Goal: Information Seeking & Learning: Check status

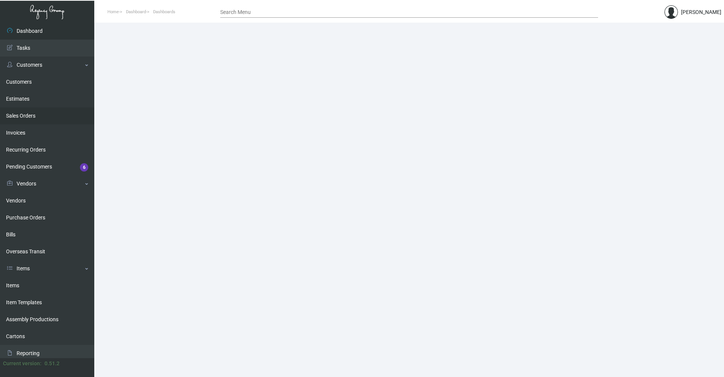
click at [34, 116] on link "Sales Orders" at bounding box center [47, 115] width 94 height 17
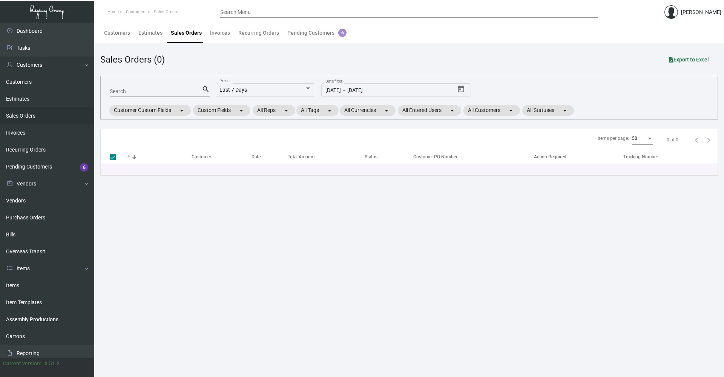
click at [136, 89] on input "Search" at bounding box center [156, 92] width 92 height 6
type input "0744"
checkbox input "false"
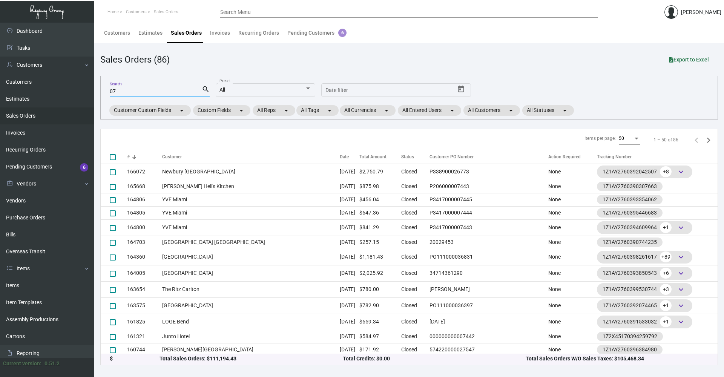
type input "0"
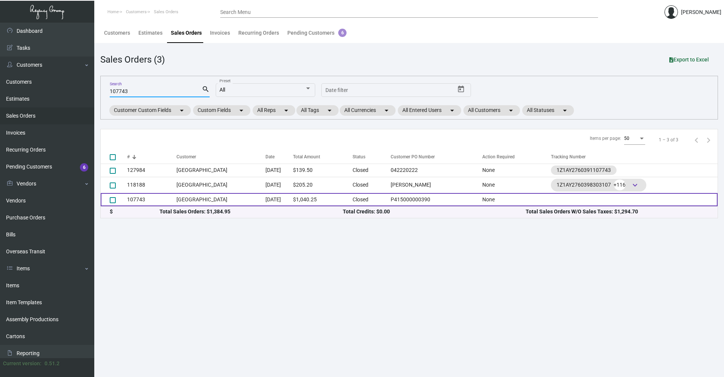
type input "107743"
click at [293, 198] on td "[DATE]" at bounding box center [279, 199] width 28 height 13
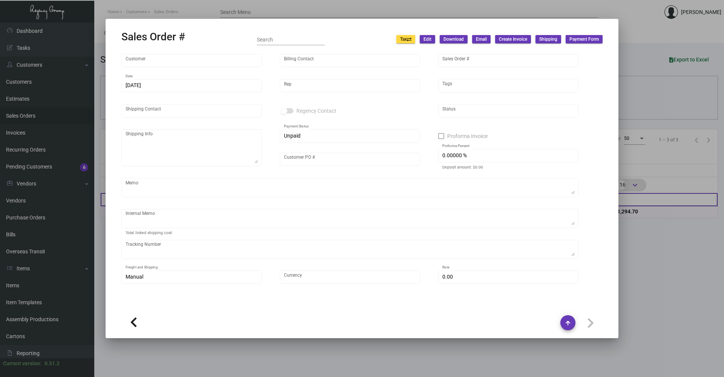
type input "[GEOGRAPHIC_DATA]"
type input "M [PERSON_NAME]"
type input "107743"
type input "[DATE]"
type input "[PERSON_NAME]"
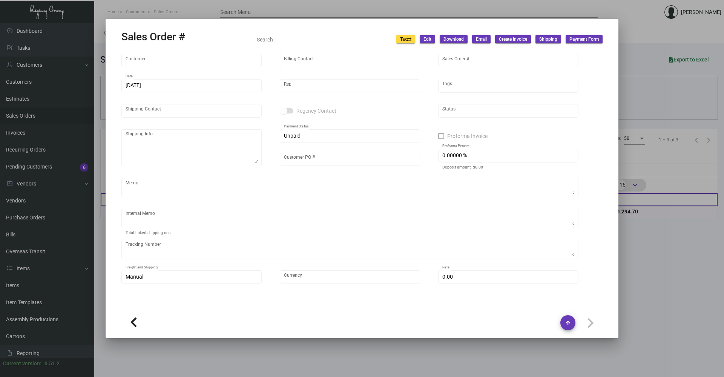
type textarea "Mosaic Hotel Ordering Department [STREET_ADDRESS]"
type input "P415000000390"
type input "United States Dollar $"
type input "$ 0.00"
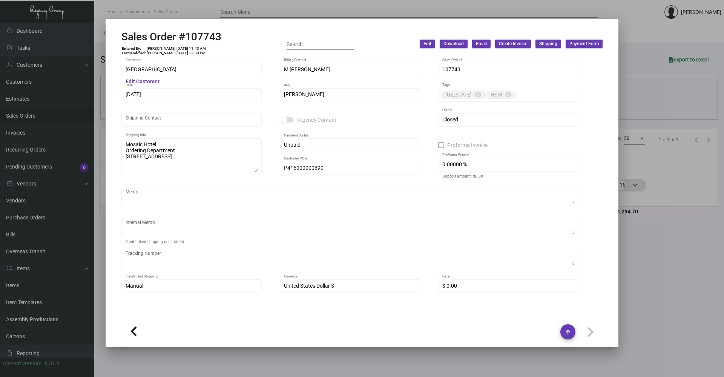
click at [640, 307] on div at bounding box center [362, 188] width 724 height 377
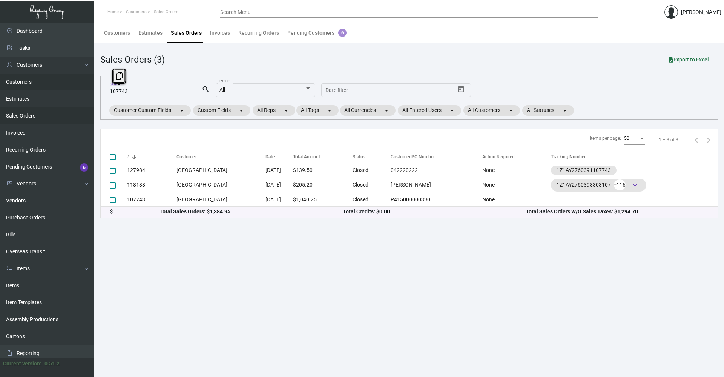
drag, startPoint x: 138, startPoint y: 90, endPoint x: 77, endPoint y: 84, distance: 62.1
click at [77, 84] on div "Dashboard Dashboard Tasks Customers Customers Estimates Sales Orders Invoices R…" at bounding box center [362, 200] width 724 height 354
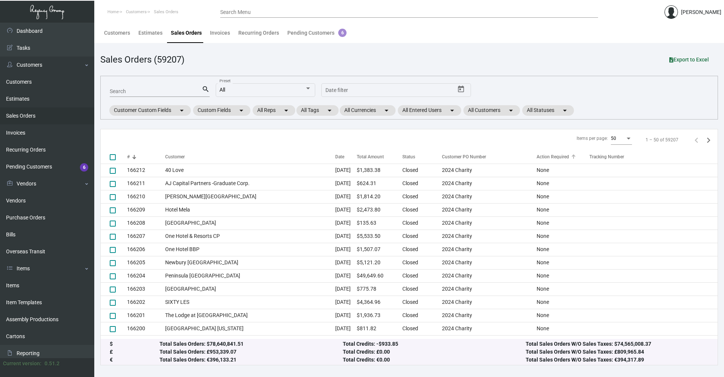
click at [541, 157] on div "Action Required" at bounding box center [552, 156] width 32 height 7
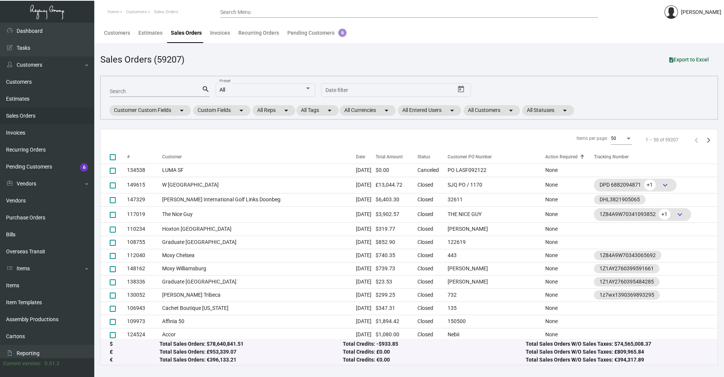
click at [545, 157] on div "Action Required" at bounding box center [561, 156] width 32 height 7
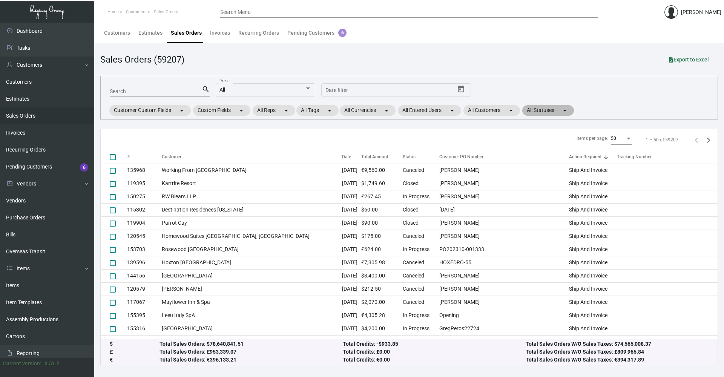
click at [555, 112] on mat-chip "All Statuses arrow_drop_down" at bounding box center [548, 110] width 52 height 11
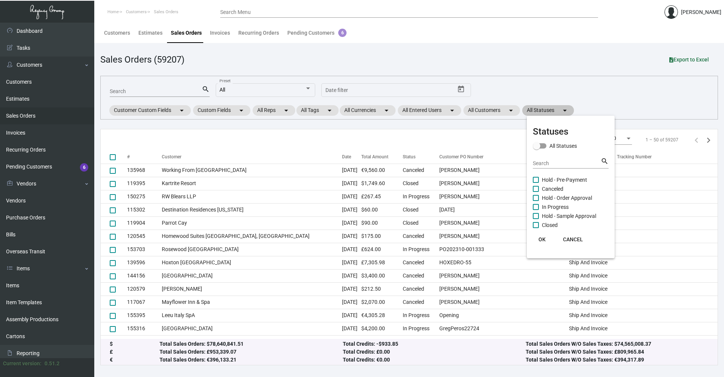
click at [555, 112] on div at bounding box center [362, 188] width 724 height 377
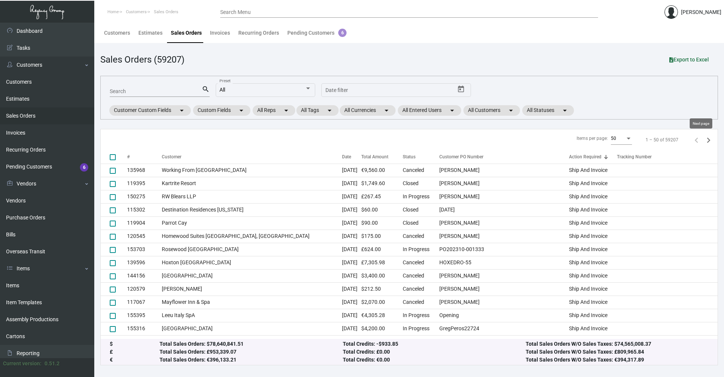
click at [703, 140] on icon "Next page" at bounding box center [708, 140] width 11 height 11
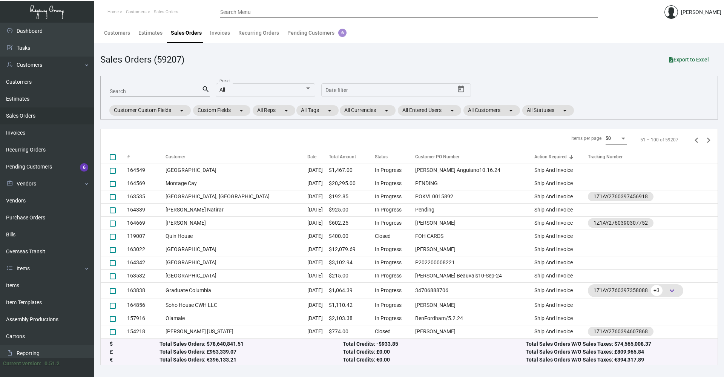
click at [703, 140] on icon "Next page" at bounding box center [708, 140] width 11 height 11
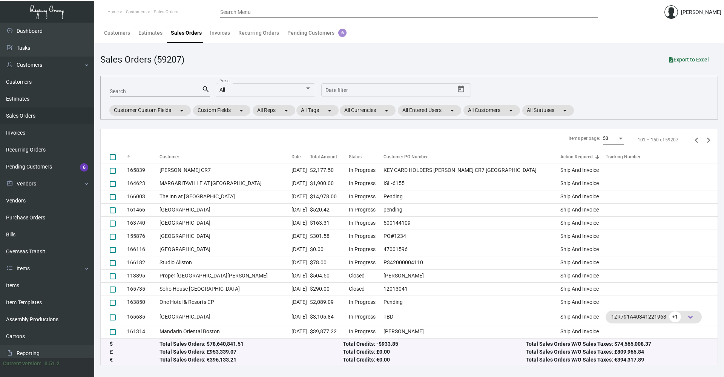
click at [703, 140] on icon "Next page" at bounding box center [708, 140] width 11 height 11
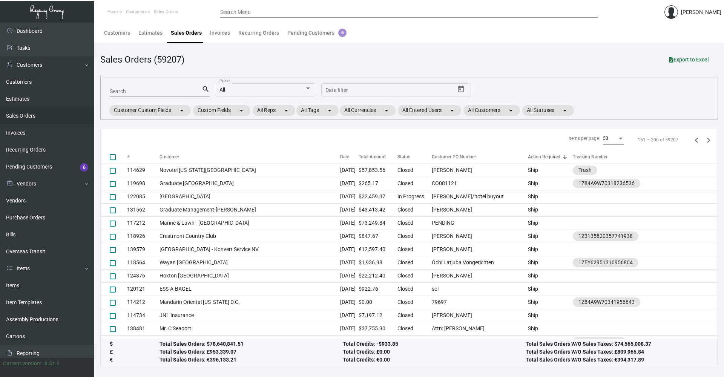
click at [703, 140] on icon "Next page" at bounding box center [708, 140] width 11 height 11
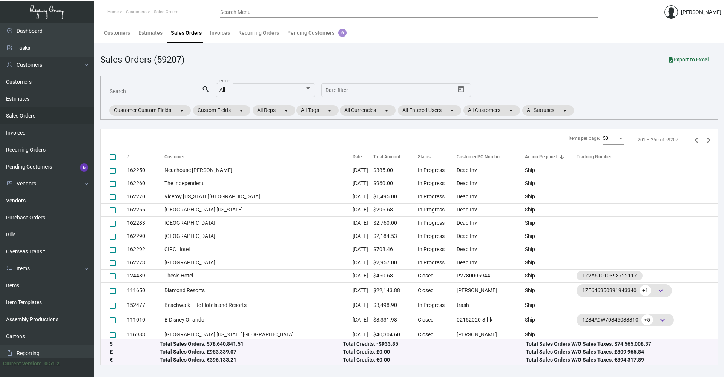
click at [703, 140] on icon "Next page" at bounding box center [708, 140] width 11 height 11
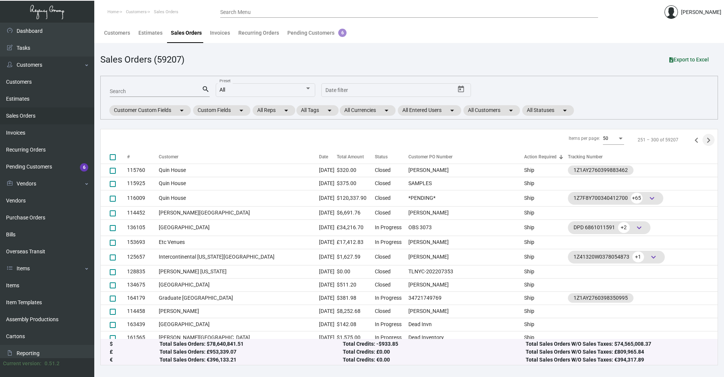
click at [703, 140] on icon "Next page" at bounding box center [708, 140] width 11 height 11
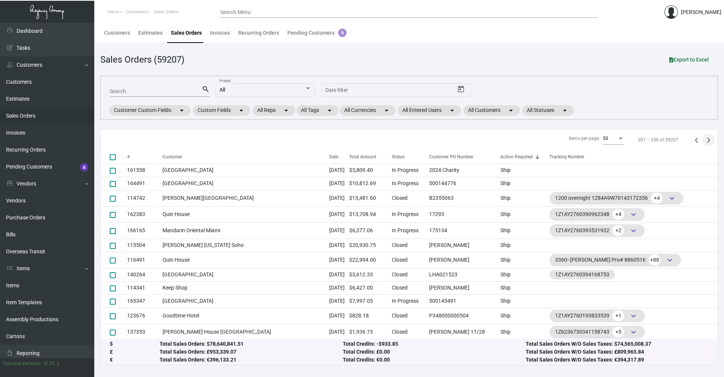
click at [703, 140] on icon "Next page" at bounding box center [708, 140] width 11 height 11
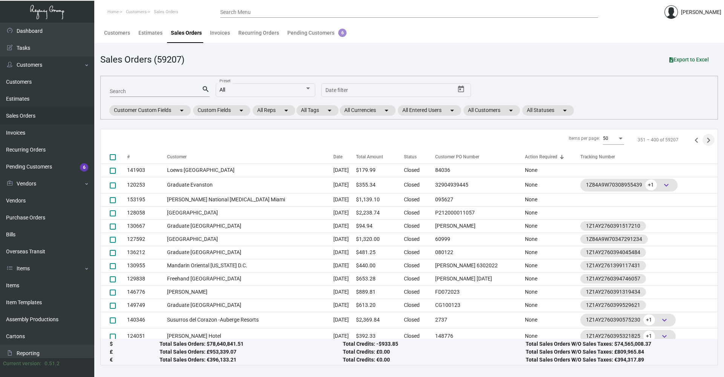
click at [703, 140] on icon "Next page" at bounding box center [708, 140] width 11 height 11
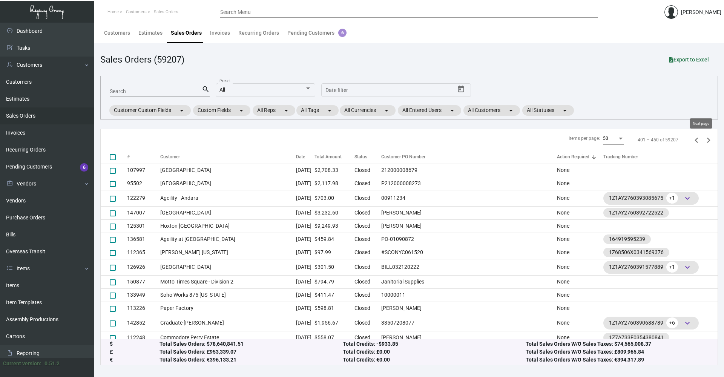
click at [703, 140] on icon "Next page" at bounding box center [708, 140] width 11 height 11
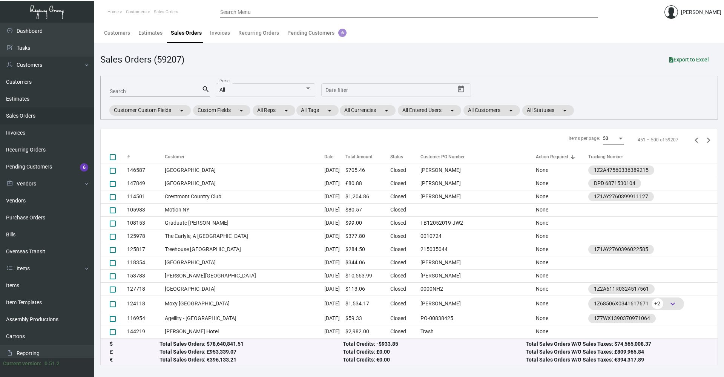
click at [703, 140] on icon "Next page" at bounding box center [708, 140] width 11 height 11
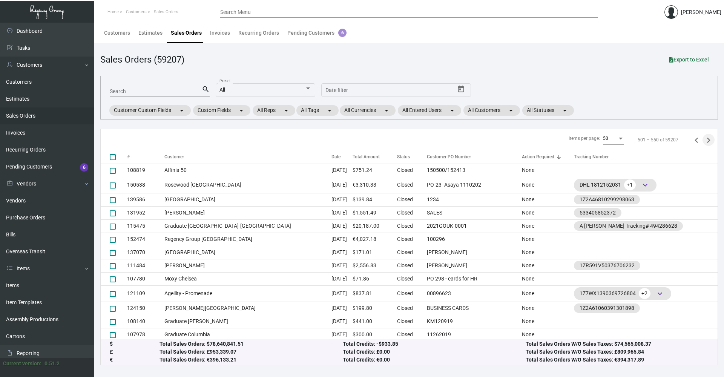
click at [703, 140] on icon "Next page" at bounding box center [708, 140] width 11 height 11
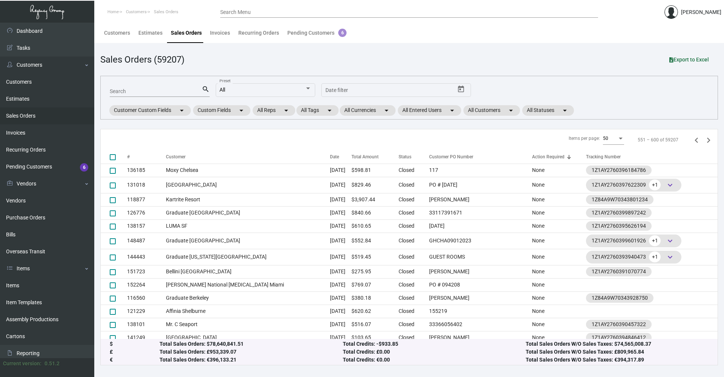
click at [703, 140] on icon "Next page" at bounding box center [708, 140] width 11 height 11
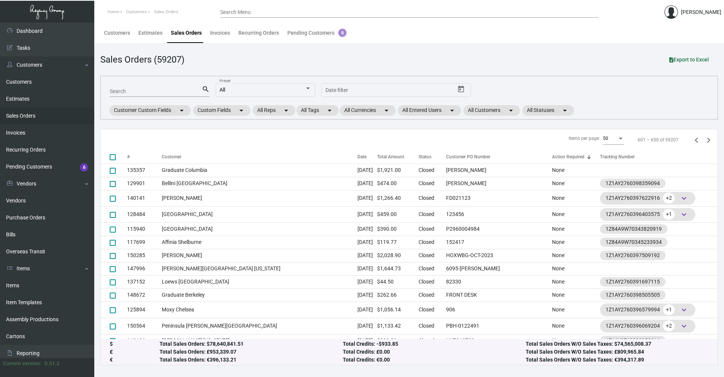
click at [703, 140] on icon "Next page" at bounding box center [708, 140] width 11 height 11
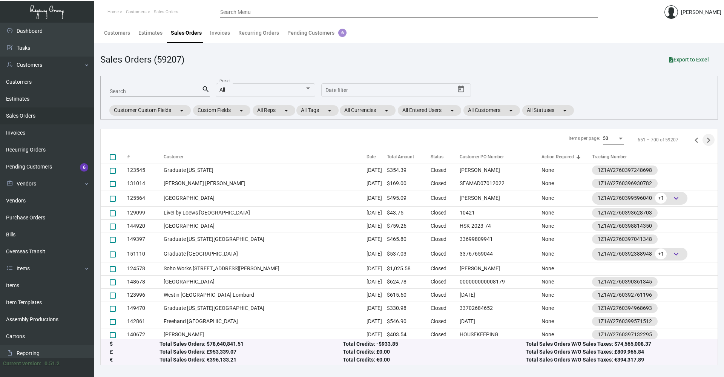
click at [703, 140] on icon "Next page" at bounding box center [708, 140] width 11 height 11
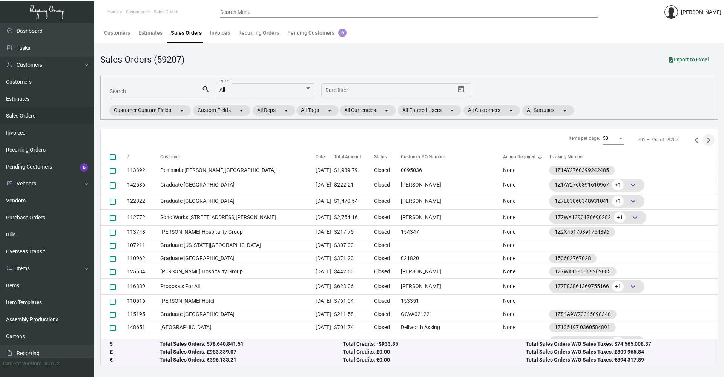
click at [703, 140] on icon "Next page" at bounding box center [708, 140] width 11 height 11
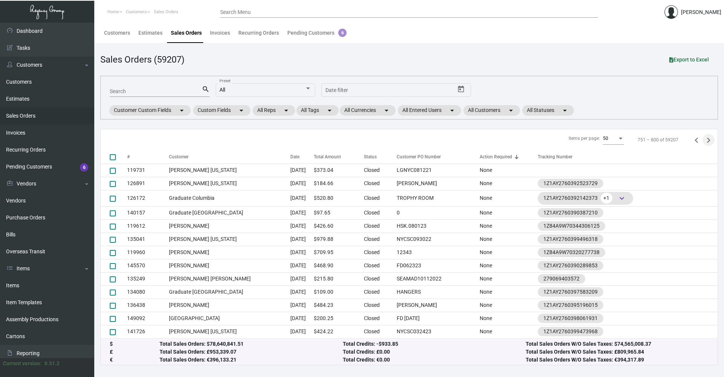
click at [703, 140] on icon "Next page" at bounding box center [708, 140] width 11 height 11
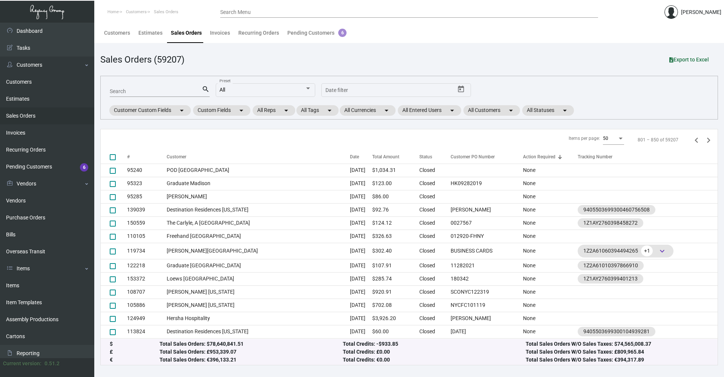
click at [703, 140] on icon "Next page" at bounding box center [708, 140] width 11 height 11
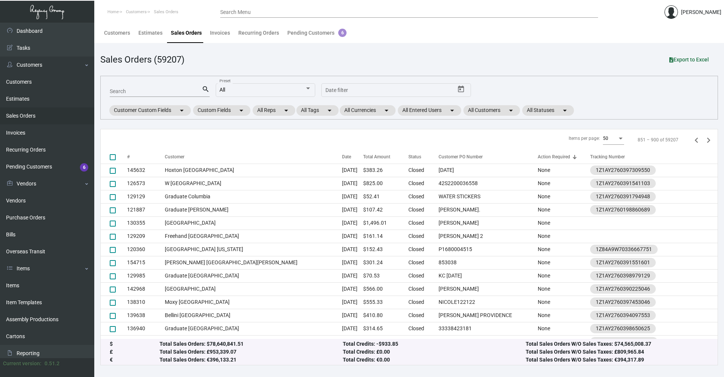
click at [573, 156] on div at bounding box center [574, 157] width 5 height 5
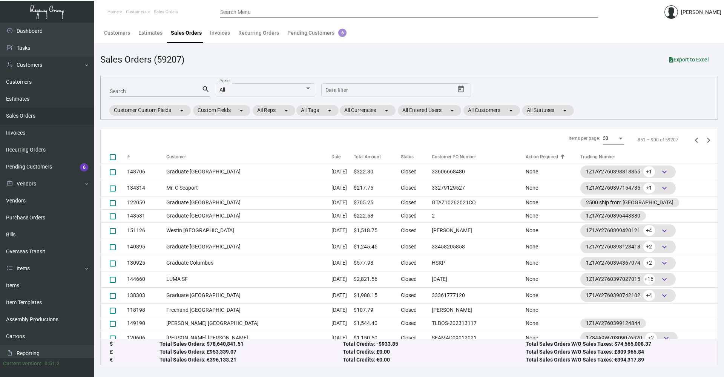
click at [560, 155] on div at bounding box center [562, 155] width 5 height 1
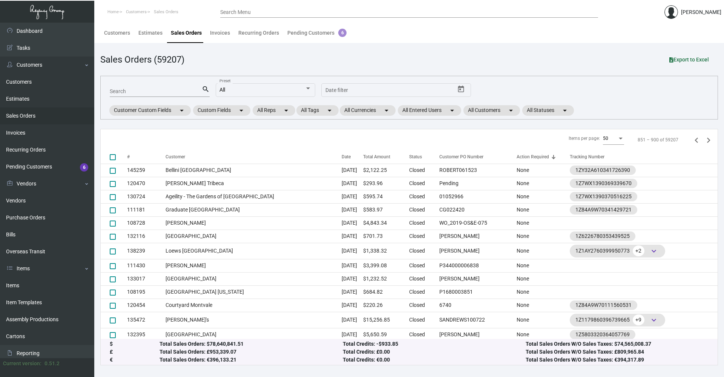
click at [553, 156] on div at bounding box center [553, 157] width 1 height 4
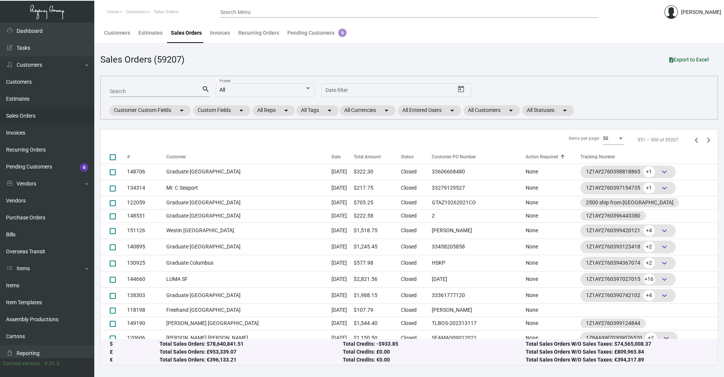
click at [546, 157] on div "Action Required" at bounding box center [541, 156] width 32 height 7
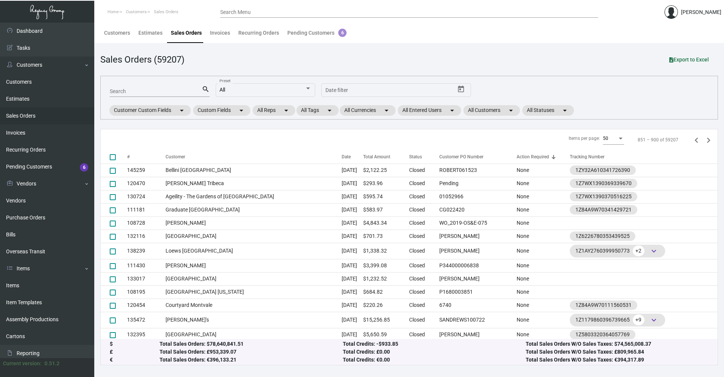
click at [135, 92] on input "Search" at bounding box center [156, 92] width 92 height 6
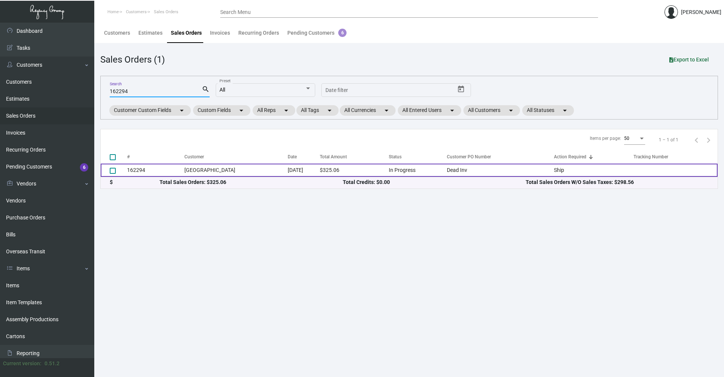
type input "162294"
click at [245, 168] on td "[GEOGRAPHIC_DATA]" at bounding box center [235, 170] width 103 height 13
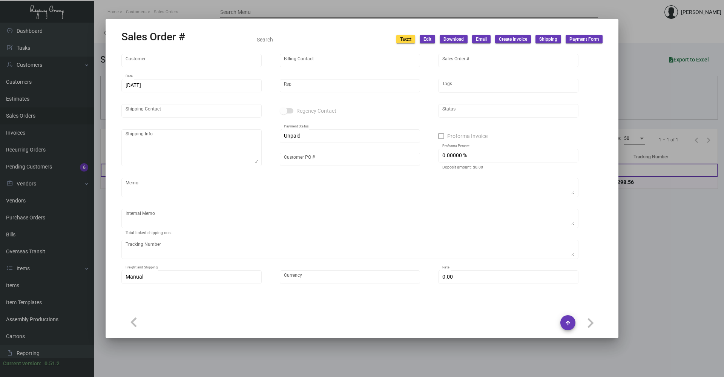
type input "[GEOGRAPHIC_DATA]"
type input "Billing Department"
type input "162294"
type input "[DATE]"
type input "[PERSON_NAME]"
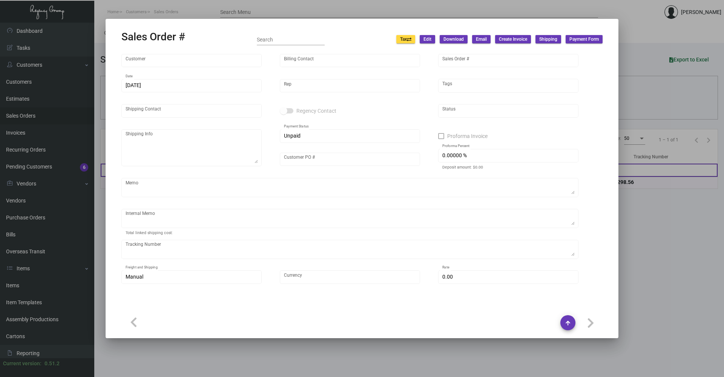
type input "[PERSON_NAME]"
type textarea "[GEOGRAPHIC_DATA] - [PERSON_NAME] [STREET_ADDRESS][US_STATE]"
type input "Dead Inv"
type input "United States Dollar $"
type input "$ 0.00"
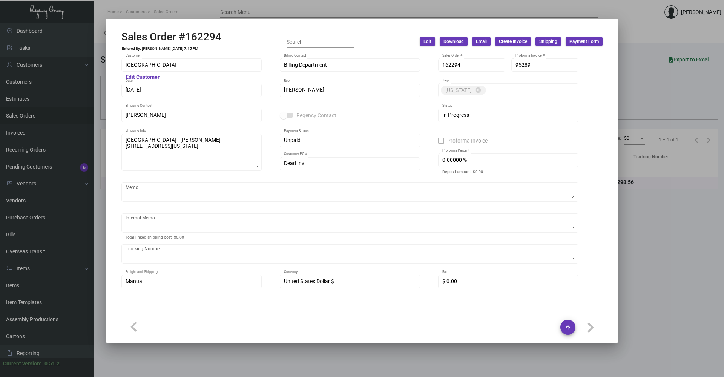
click at [640, 266] on div at bounding box center [362, 188] width 724 height 377
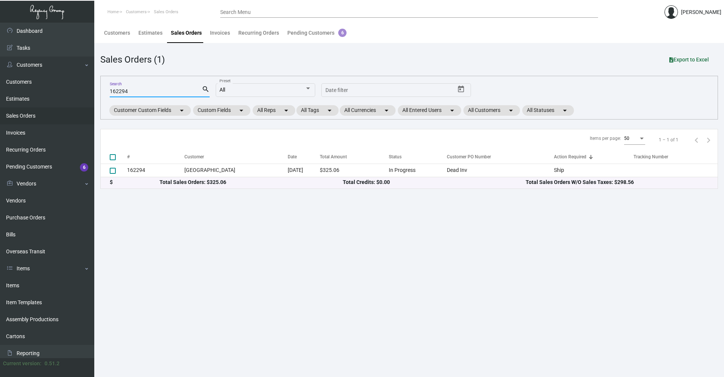
click at [138, 90] on input "162294" at bounding box center [156, 92] width 92 height 6
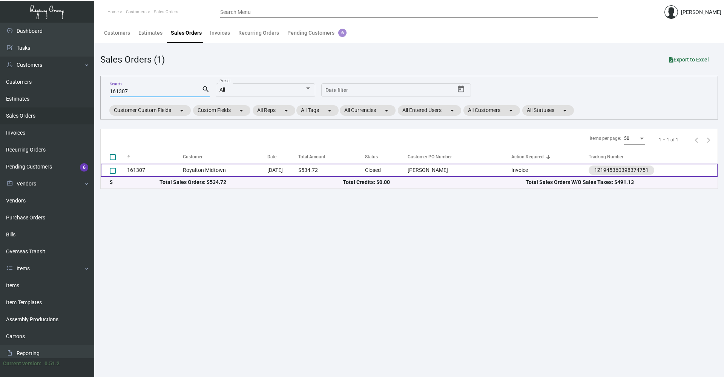
type input "161307"
click at [270, 167] on td "[DATE]" at bounding box center [282, 170] width 31 height 13
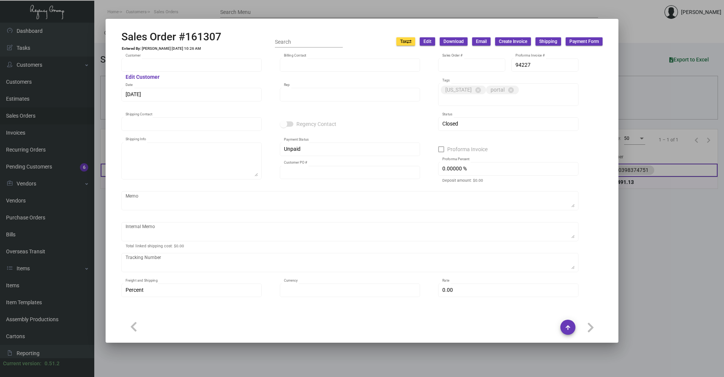
type input "Royalton Midtown"
type input "[PERSON_NAME]"
type input "161307"
type input "[DATE]"
type input "[PERSON_NAME]"
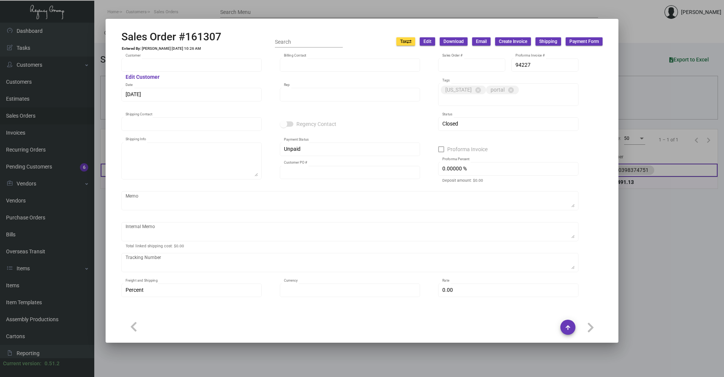
type input "[PERSON_NAME]"
type textarea "Royalton Midtown - [PERSON_NAME] [STREET_ADDRESS][US_STATE]"
type input "[PERSON_NAME]"
type input "United States Dollar $"
type input "7.00000 %"
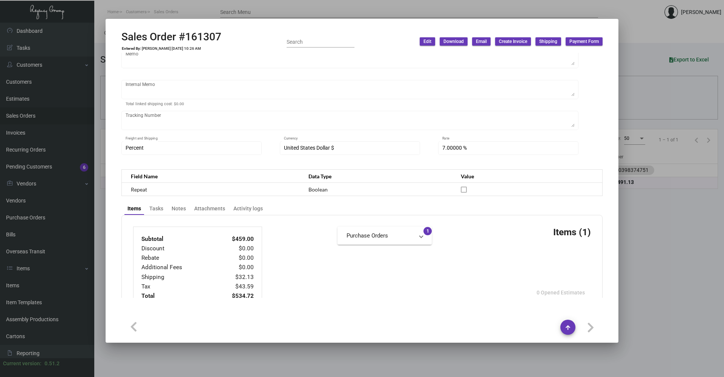
scroll to position [143, 0]
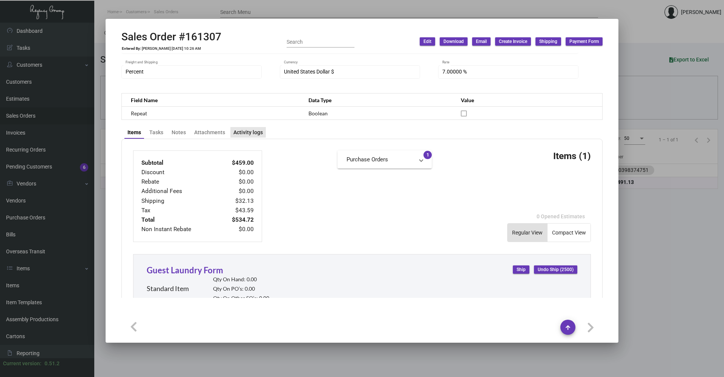
click at [246, 129] on div "Activity logs" at bounding box center [247, 133] width 29 height 8
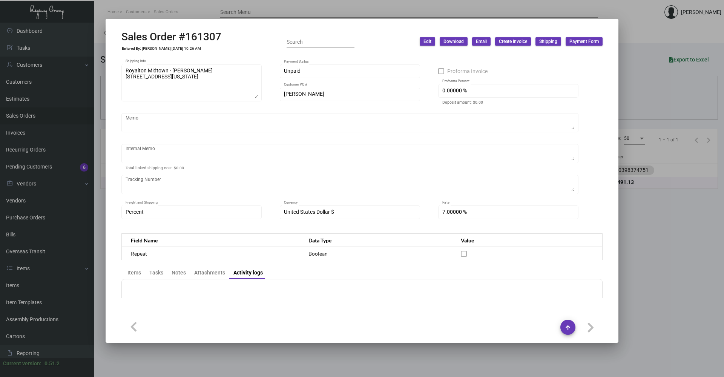
scroll to position [78, 0]
click at [206, 268] on div "Attachments" at bounding box center [209, 272] width 31 height 8
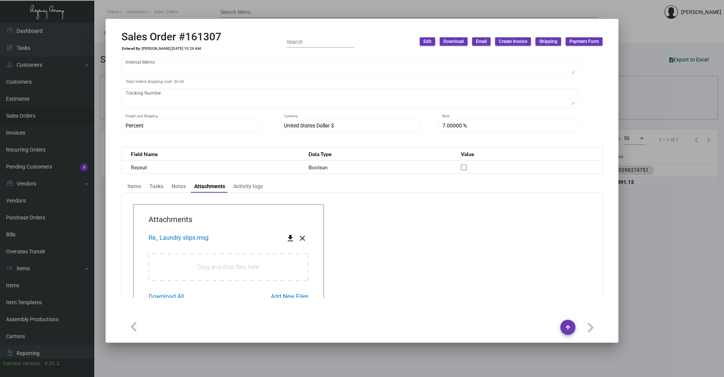
scroll to position [191, 0]
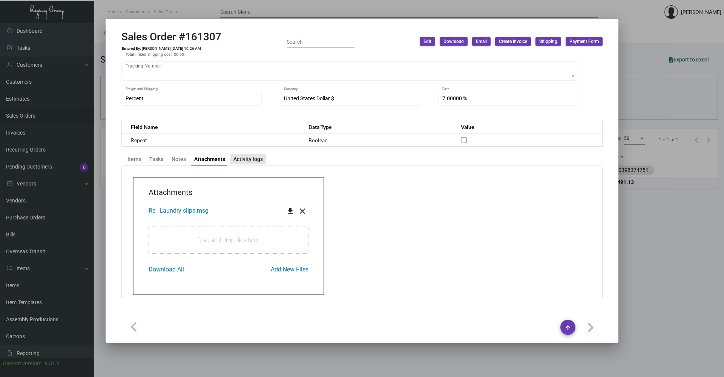
click at [241, 155] on div "Activity logs" at bounding box center [247, 159] width 29 height 8
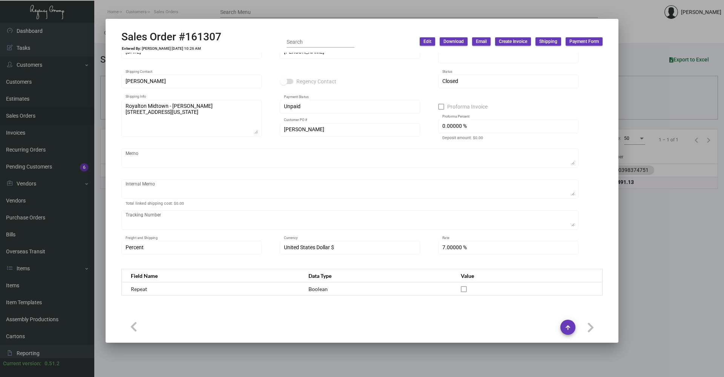
scroll to position [78, 0]
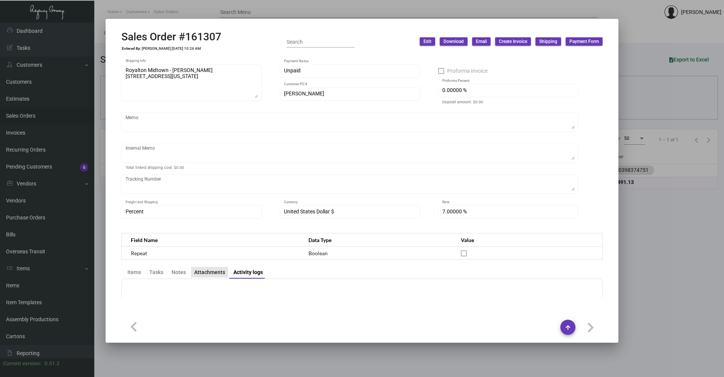
click at [222, 268] on div "Attachments" at bounding box center [209, 272] width 31 height 8
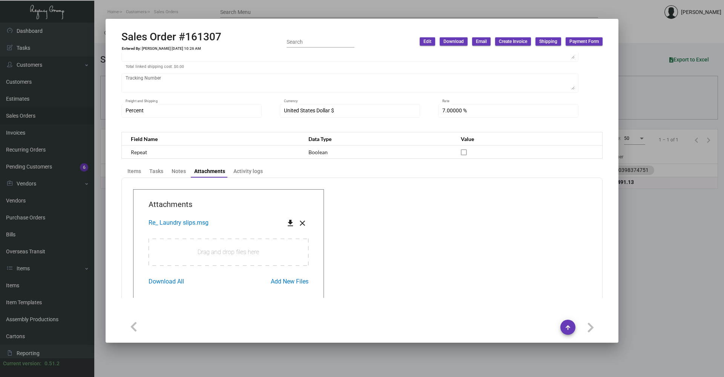
scroll to position [196, 0]
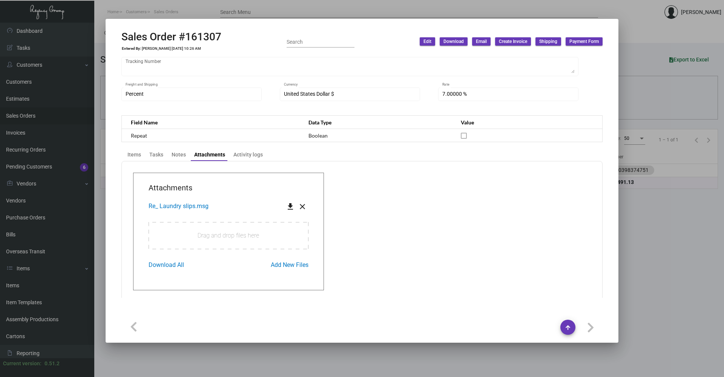
click at [202, 202] on span "Re_ Laundry slips.msg" at bounding box center [178, 205] width 60 height 7
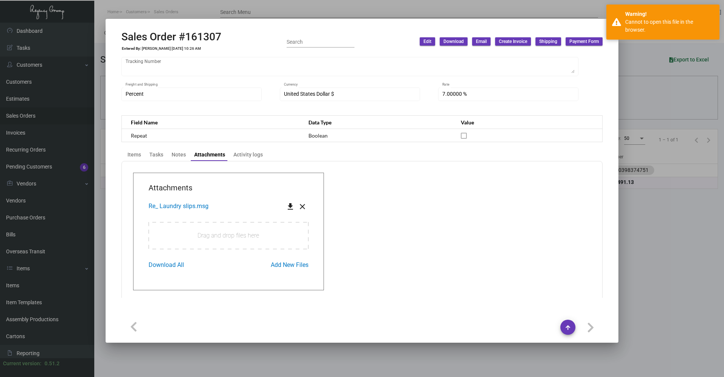
click at [286, 202] on mat-icon "get_app" at bounding box center [290, 206] width 9 height 9
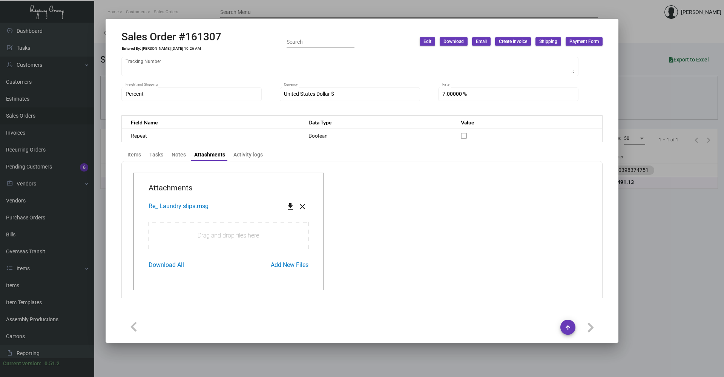
click at [403, 211] on app-transaction-attachment "Attachments Re_ Laundry slips.msg get_app close Drag and drop files here Drop F…" at bounding box center [362, 232] width 458 height 118
click at [256, 151] on div "Activity logs" at bounding box center [247, 155] width 29 height 8
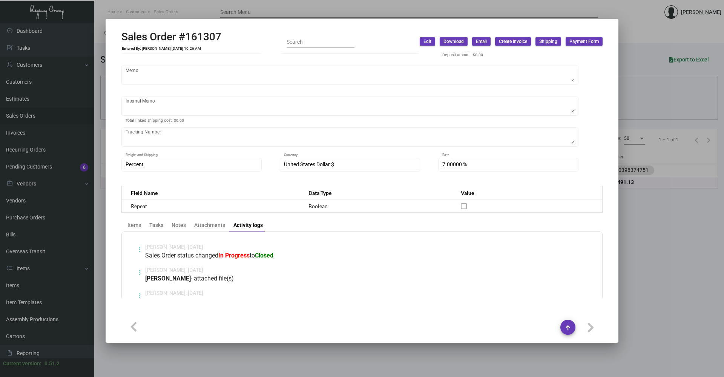
scroll to position [141, 0]
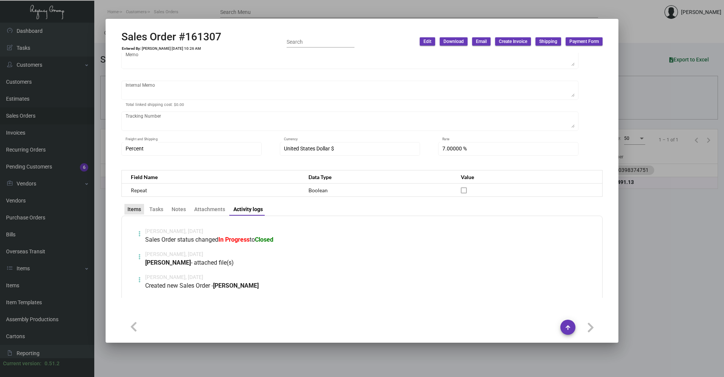
click at [138, 205] on div "Items" at bounding box center [134, 209] width 14 height 8
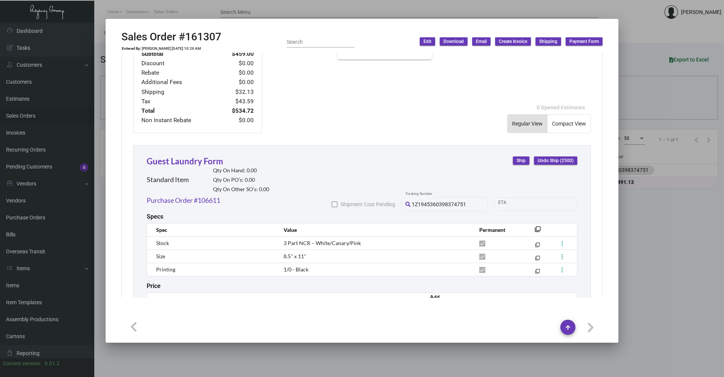
scroll to position [369, 0]
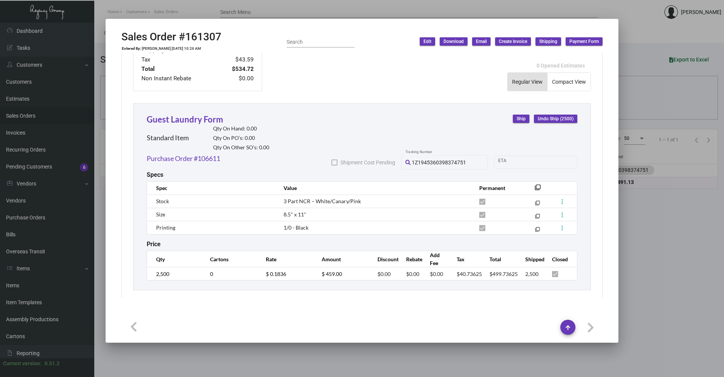
click at [405, 160] on icon at bounding box center [407, 162] width 5 height 5
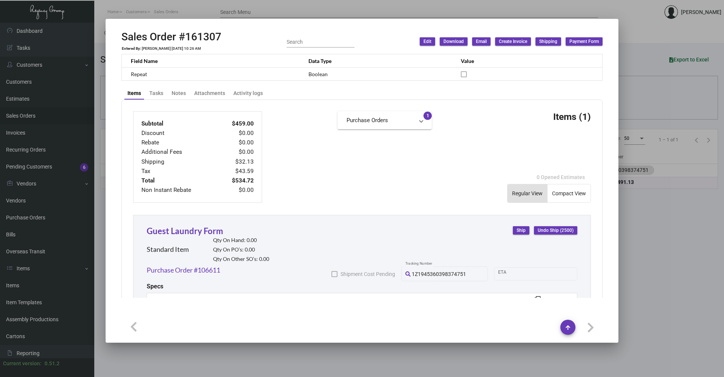
scroll to position [294, 0]
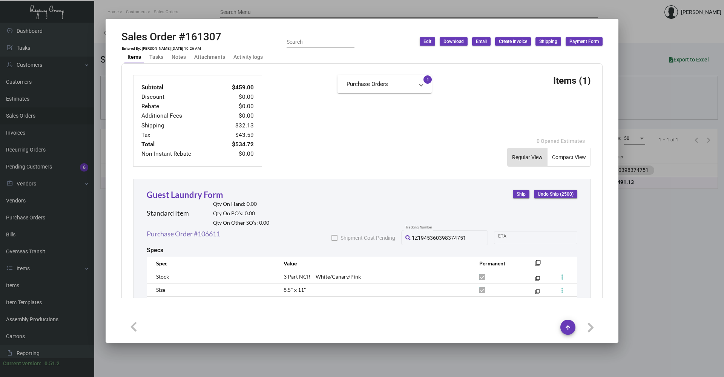
click at [190, 229] on link "Purchase Order #106611" at bounding box center [183, 234] width 73 height 10
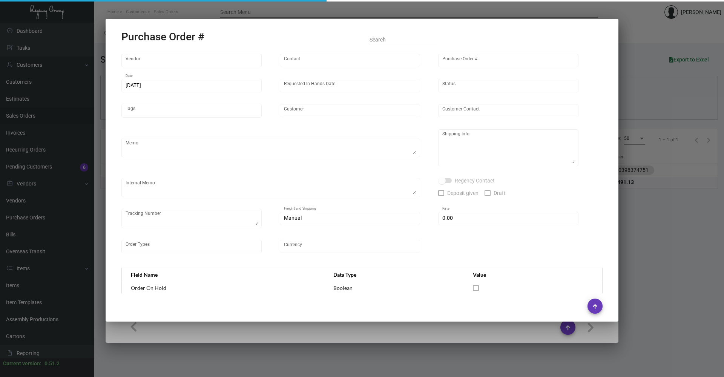
type input "SELECT A FORM INC."
type input "[PERSON_NAME] MISSING INFO"
type input "106611"
type input "[DATE]"
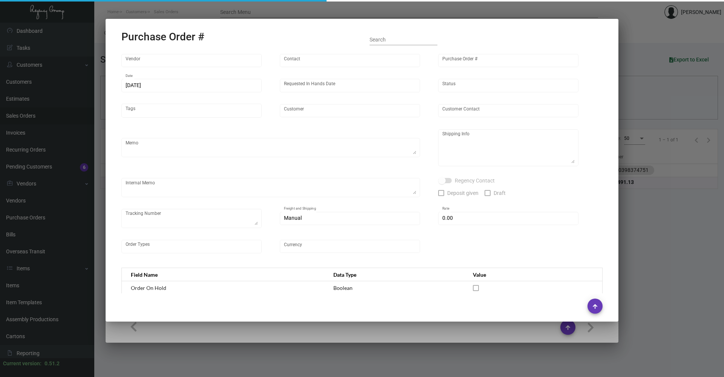
type input "Royalton Midtown"
type input "[PERSON_NAME]"
type textarea "***ANY PRICE DISCREPANCY MUST BE CALLED OUT PRIOR TO PROCEEDING WITH THIS ORDER…"
type textarea "Royalton Midtown - [PERSON_NAME] [STREET_ADDRESS][US_STATE]"
type input "$ 0.00"
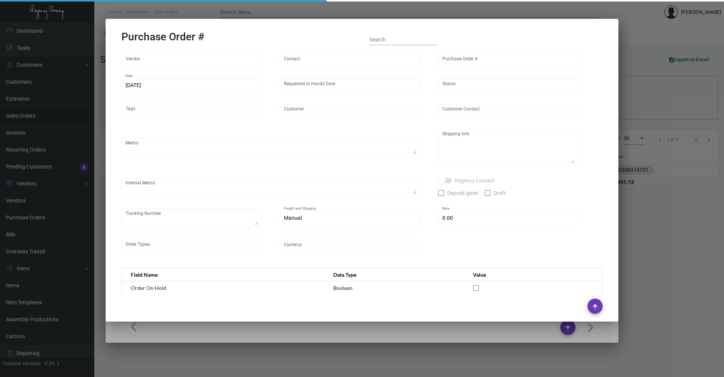
type input "United States Dollar $"
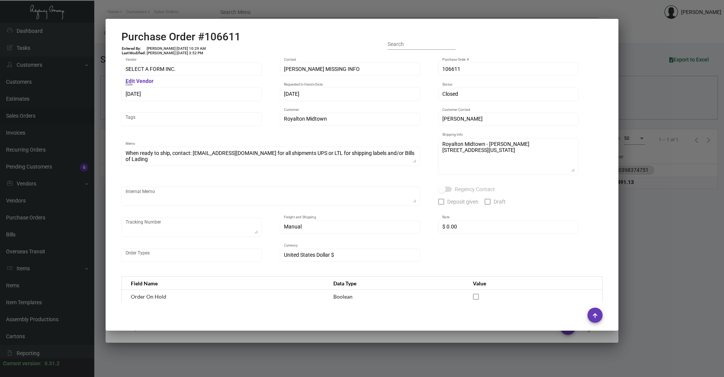
scroll to position [0, 0]
click at [631, 231] on div at bounding box center [362, 188] width 724 height 377
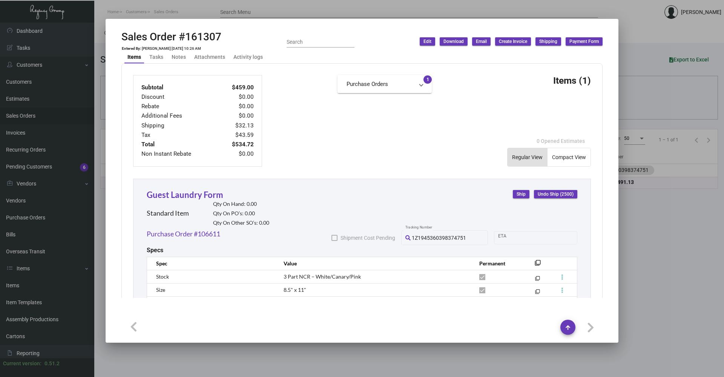
click at [662, 243] on div at bounding box center [362, 188] width 724 height 377
